Goal: Check status

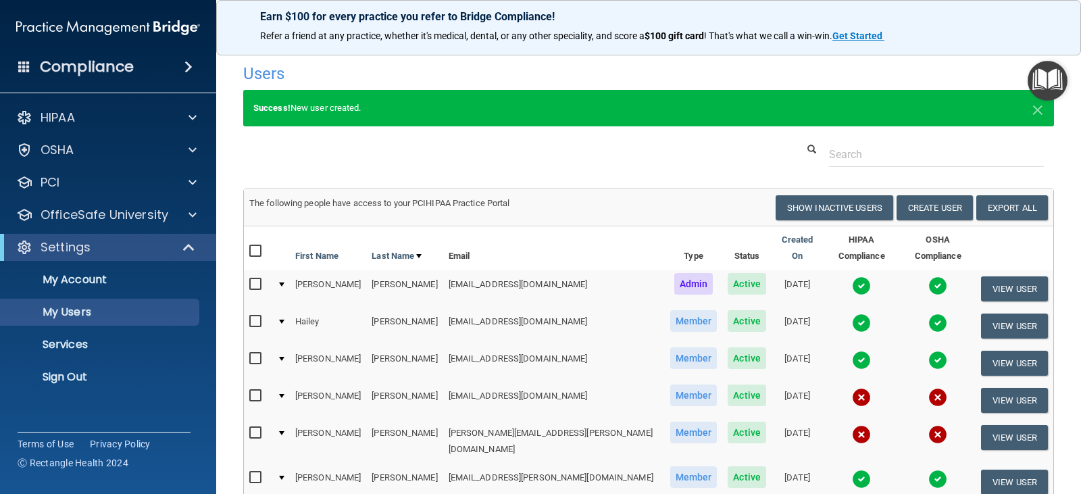
select select "20"
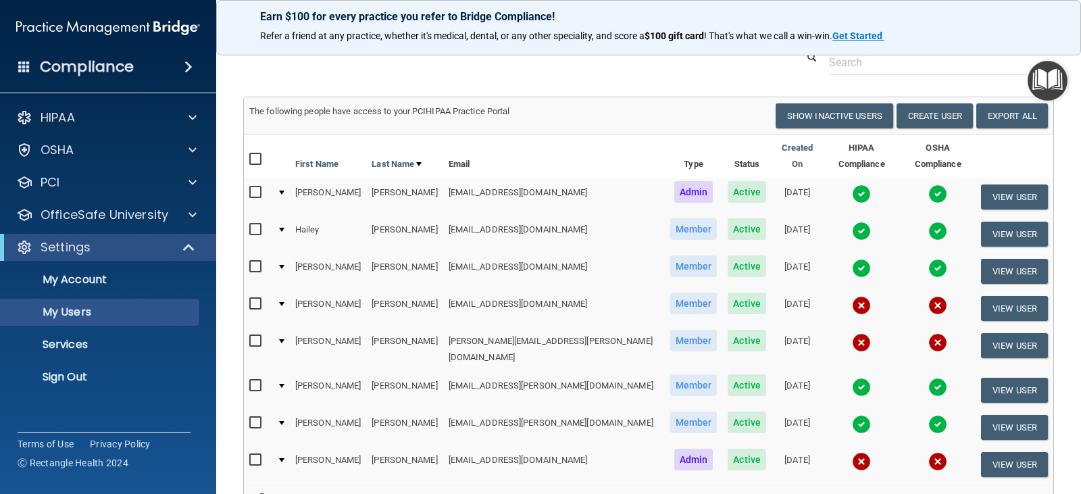
scroll to position [135, 0]
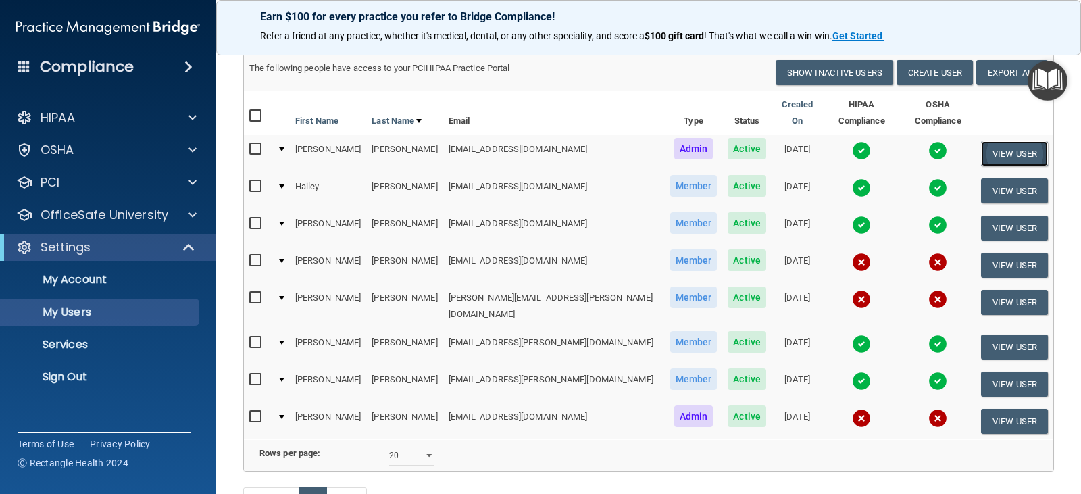
click at [997, 148] on button "View User" at bounding box center [1014, 153] width 67 height 25
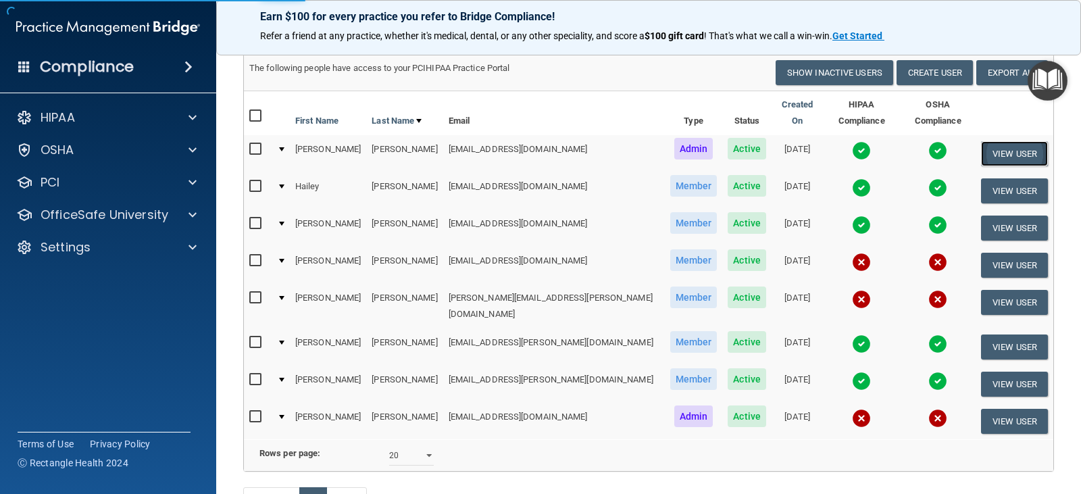
click at [995, 141] on button "View User" at bounding box center [1014, 153] width 67 height 25
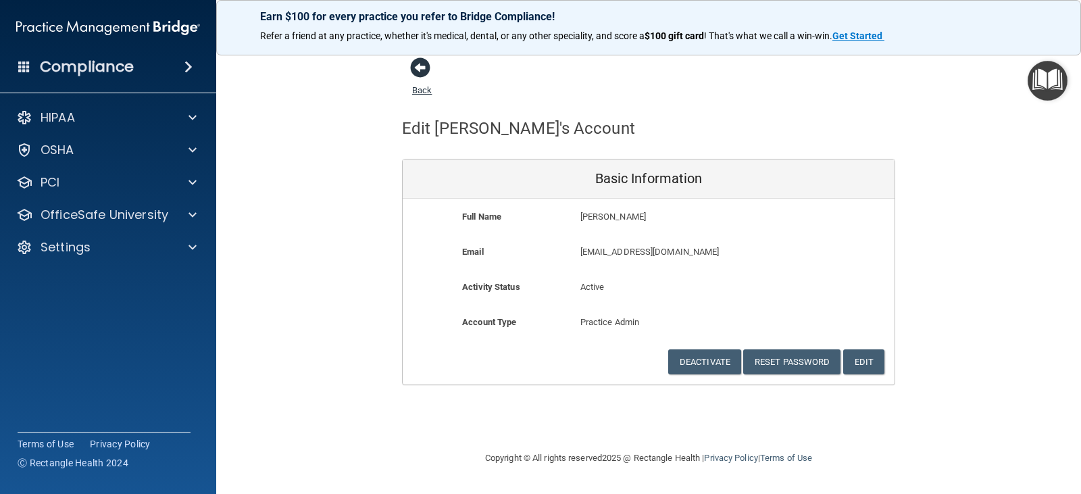
click at [420, 73] on span at bounding box center [420, 67] width 20 height 20
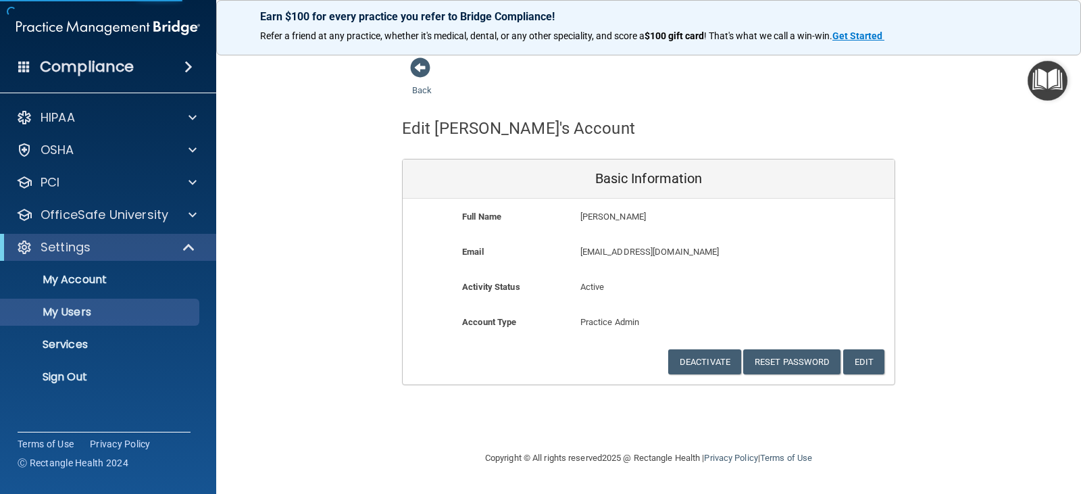
select select "20"
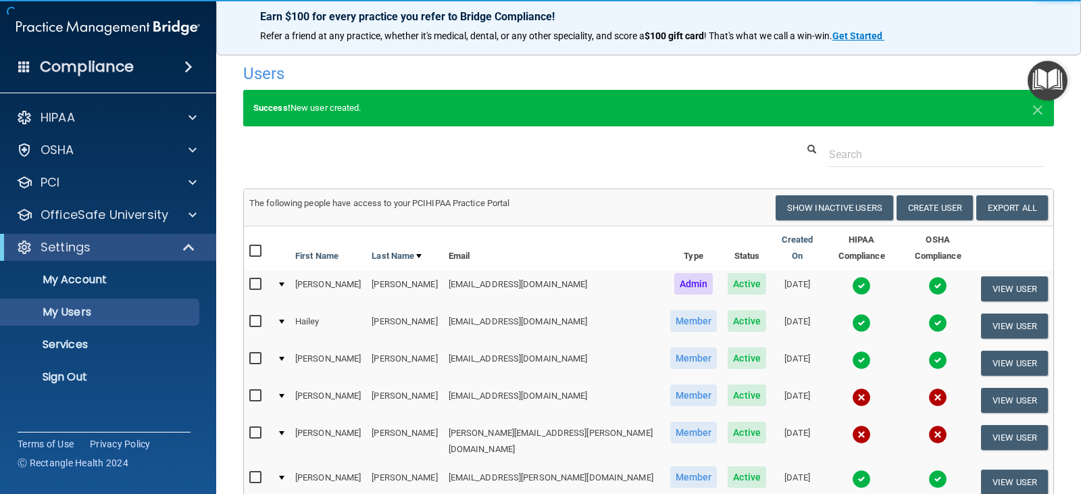
click at [852, 276] on img at bounding box center [861, 285] width 19 height 19
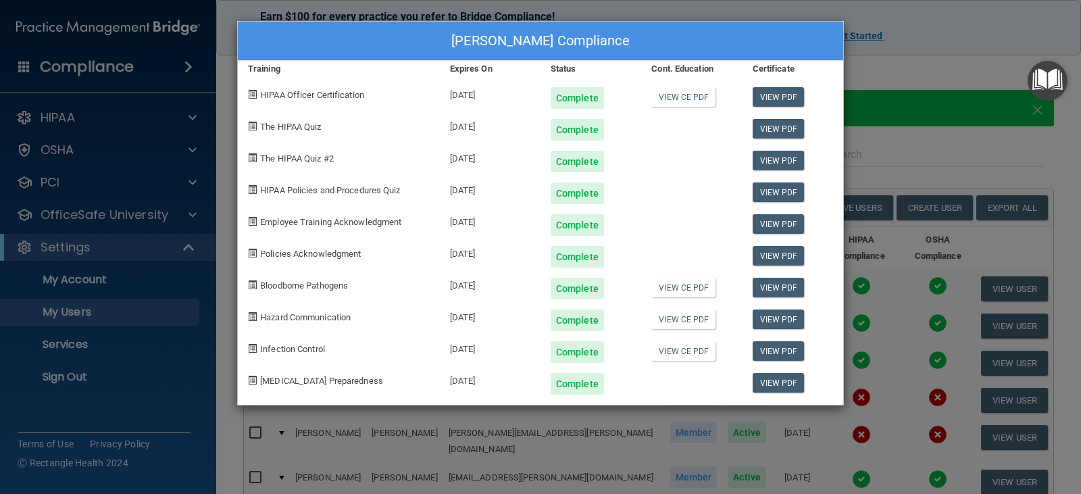
click at [907, 59] on div "[PERSON_NAME] Compliance Training Expires On Status Cont. Education Certificate…" at bounding box center [540, 247] width 1081 height 494
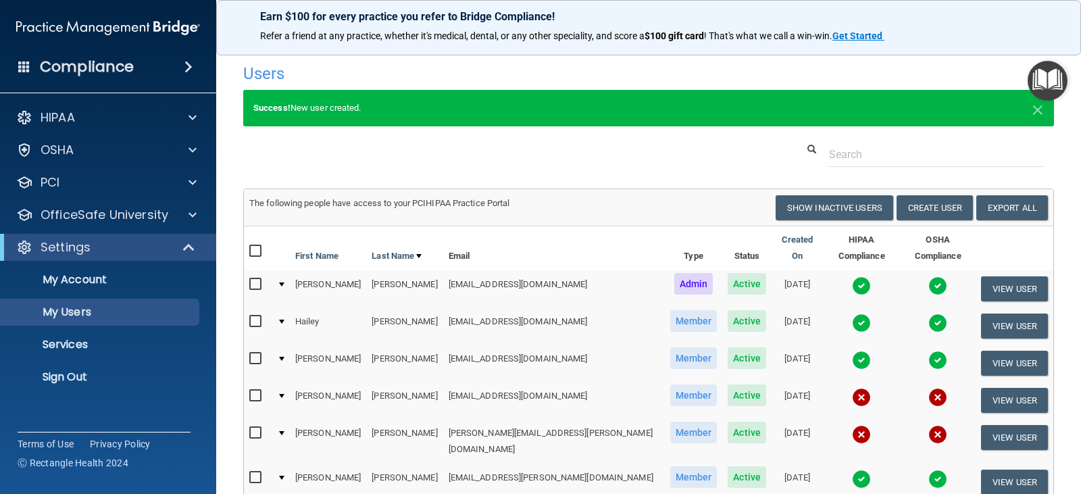
click at [928, 276] on img at bounding box center [937, 285] width 19 height 19
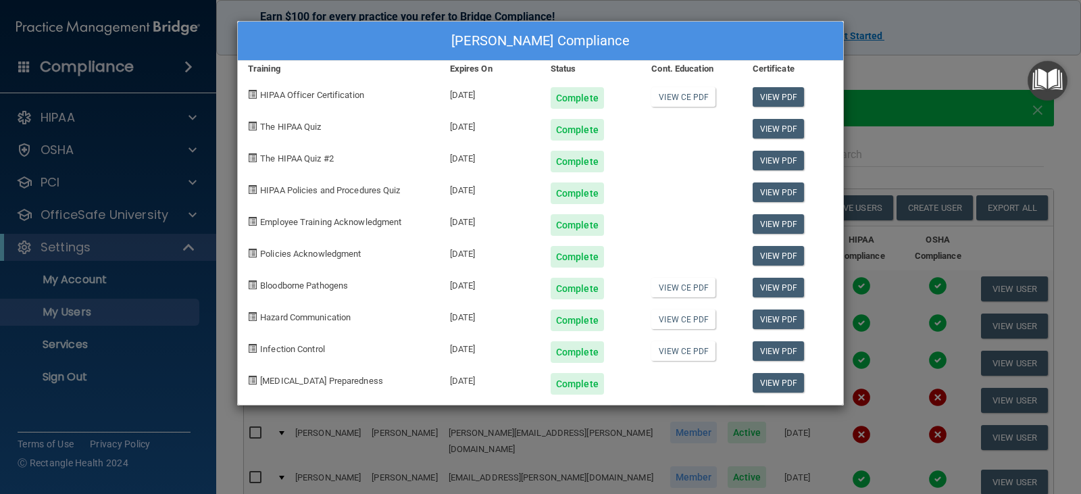
click at [884, 48] on div "[PERSON_NAME] Compliance Training Expires On Status Cont. Education Certificate…" at bounding box center [540, 247] width 1081 height 494
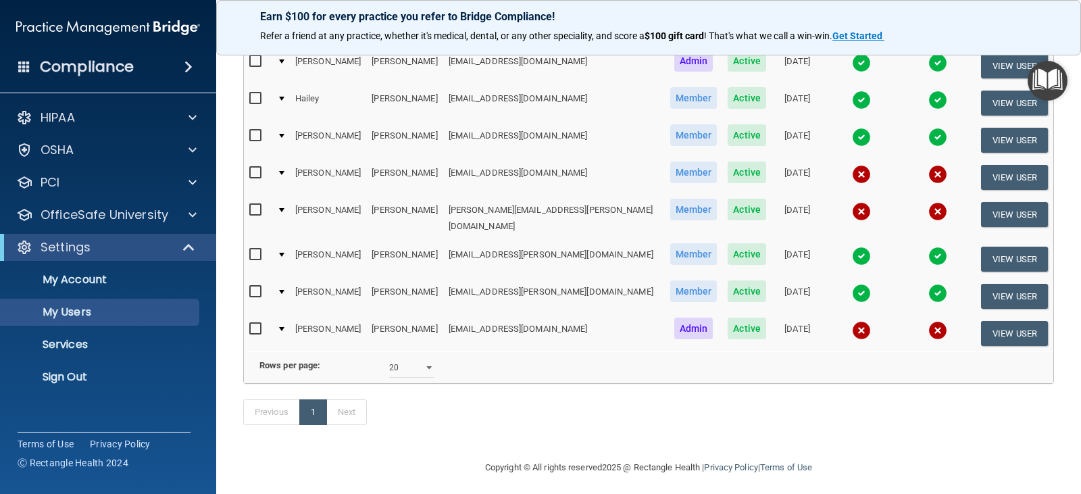
scroll to position [230, 0]
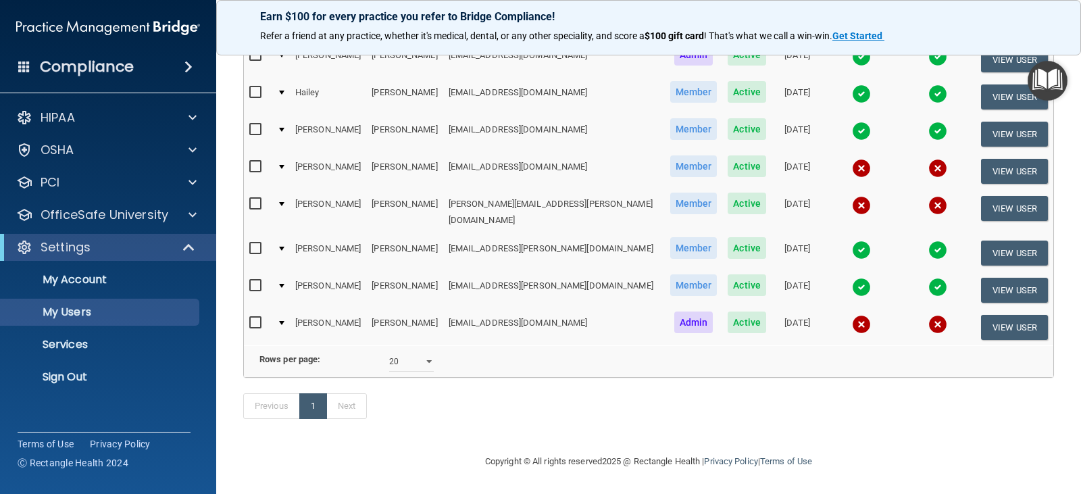
click at [852, 315] on img at bounding box center [861, 324] width 19 height 19
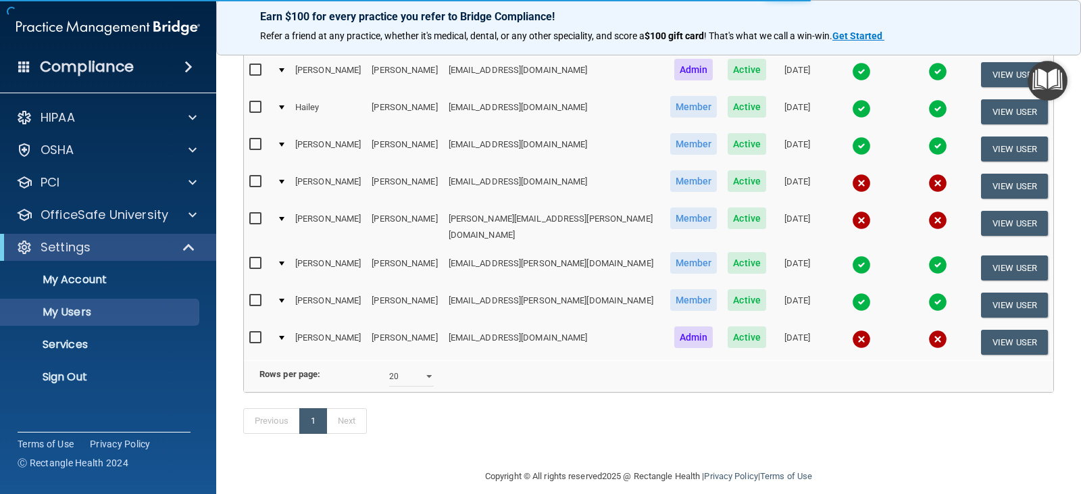
click at [815, 321] on body "Compliance HIPAA Documents and Policies Report an Incident Business Associates …" at bounding box center [540, 247] width 1081 height 494
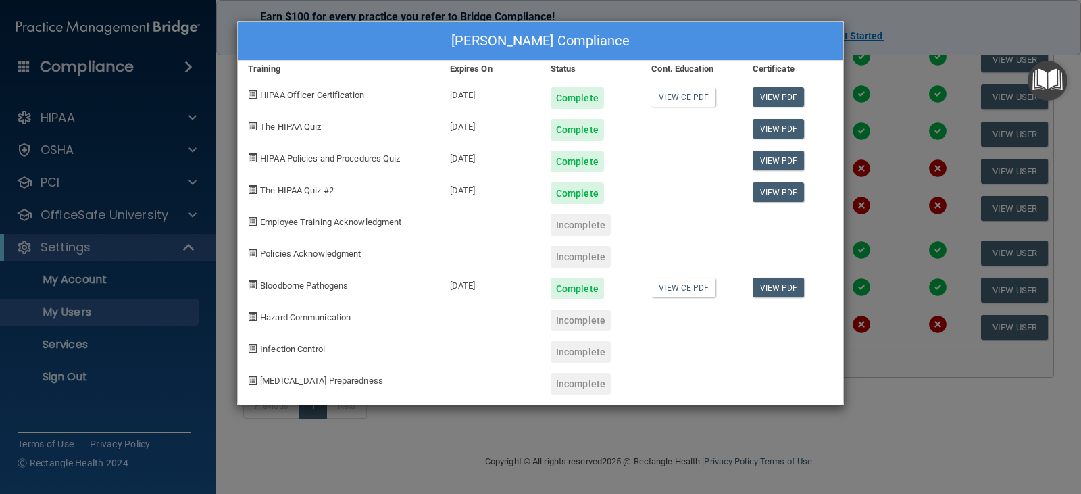
click at [892, 28] on div "[PERSON_NAME] Compliance Training Expires On Status Cont. Education Certificate…" at bounding box center [540, 247] width 1081 height 494
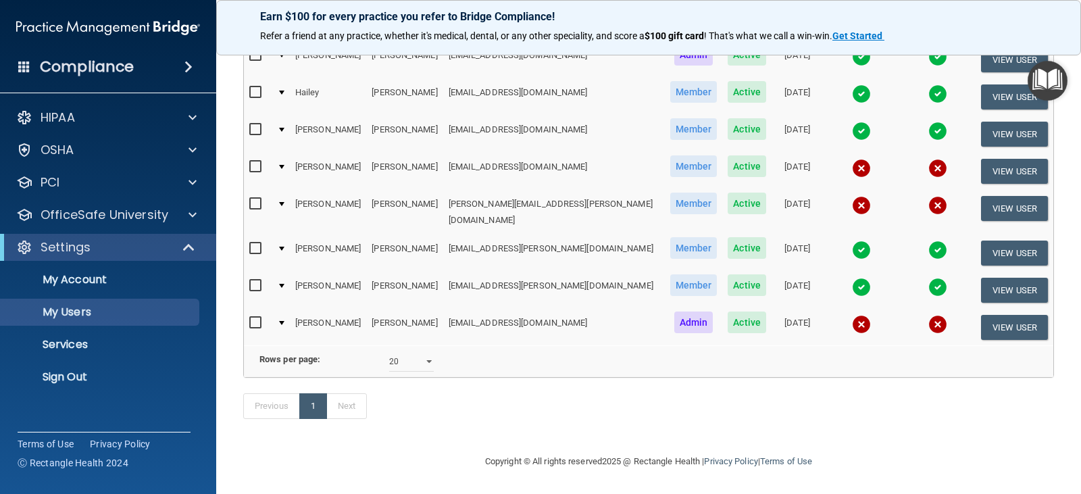
click at [928, 315] on img at bounding box center [937, 324] width 19 height 19
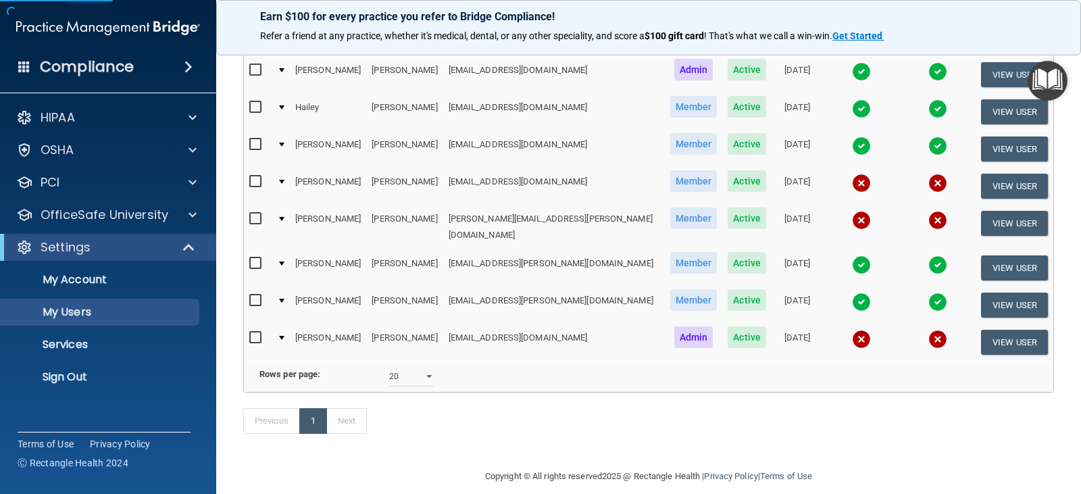
click at [928, 330] on img at bounding box center [937, 339] width 19 height 19
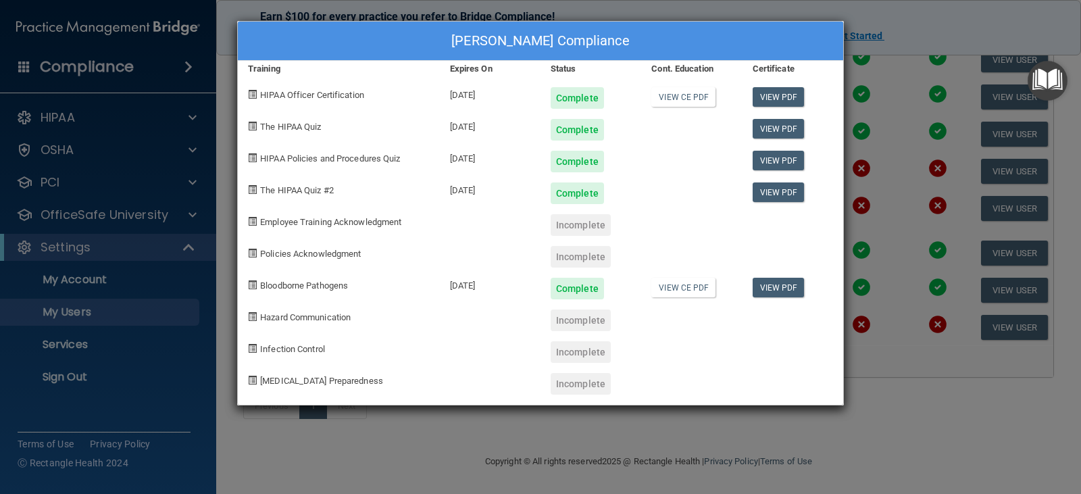
click at [894, 19] on div "[PERSON_NAME] Compliance Training Expires On Status Cont. Education Certificate…" at bounding box center [540, 247] width 1081 height 494
click at [888, 28] on div "[PERSON_NAME] Compliance Training Expires On Status Cont. Education Certificate…" at bounding box center [540, 247] width 1081 height 494
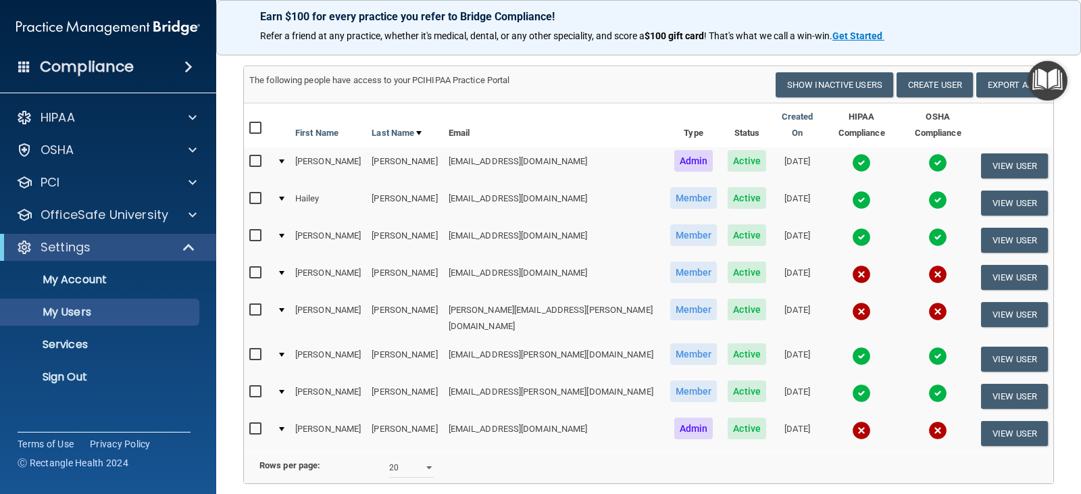
scroll to position [0, 0]
